Goal: Information Seeking & Learning: Learn about a topic

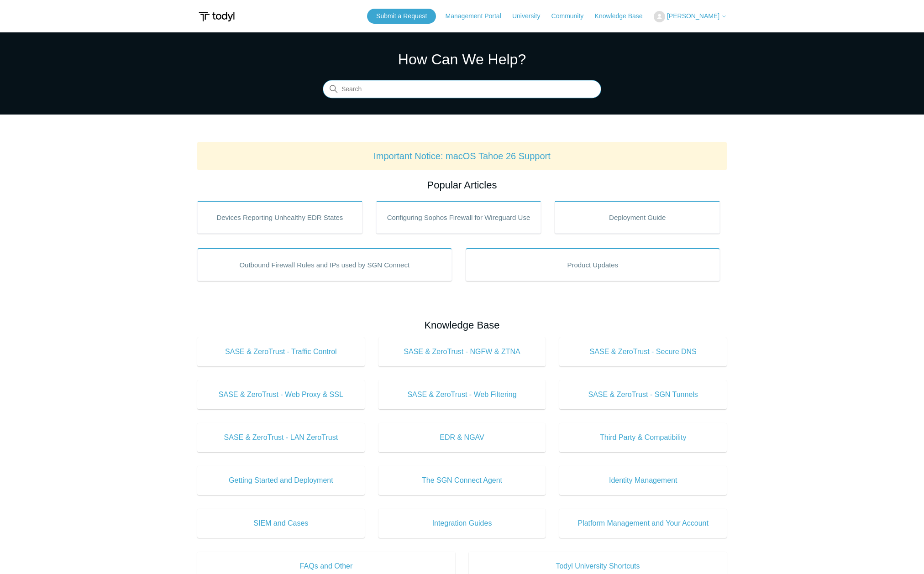
click at [492, 89] on input "Search" at bounding box center [462, 89] width 279 height 18
type input "dropbox"
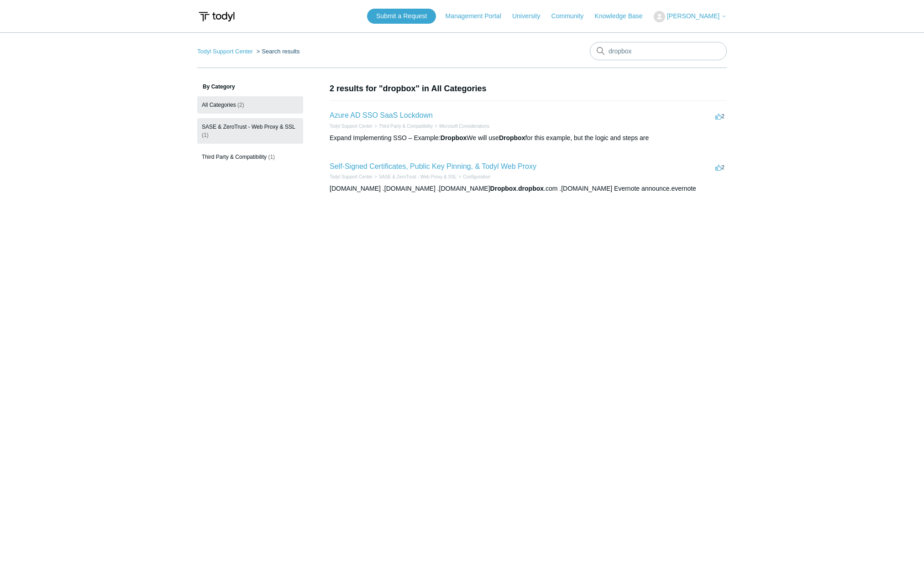
click at [243, 129] on span "SASE & ZeroTrust - Web Proxy & SSL" at bounding box center [249, 127] width 94 height 6
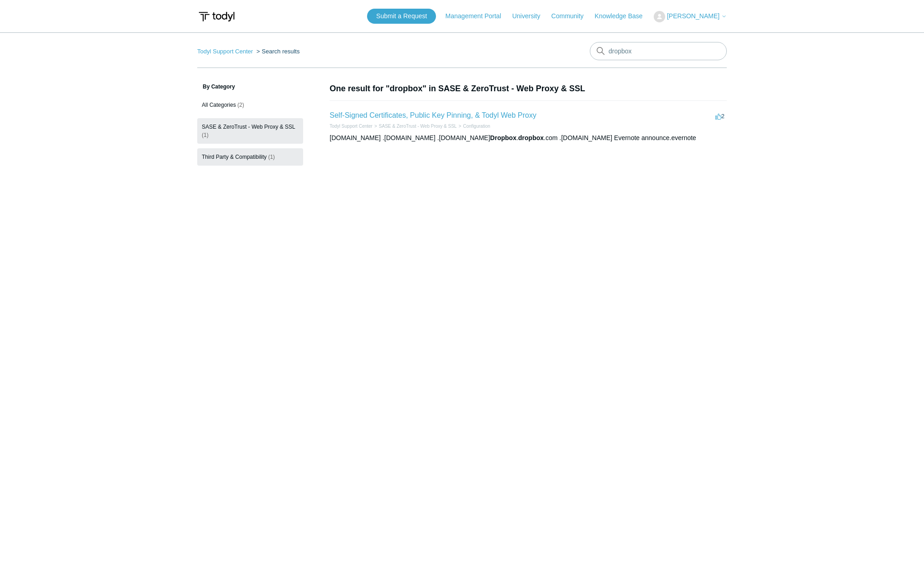
click at [257, 156] on span "Third Party & Compatibility" at bounding box center [234, 157] width 65 height 6
click at [253, 128] on span "SASE & ZeroTrust - Web Proxy & SSL" at bounding box center [249, 127] width 94 height 6
